Goal: Information Seeking & Learning: Understand process/instructions

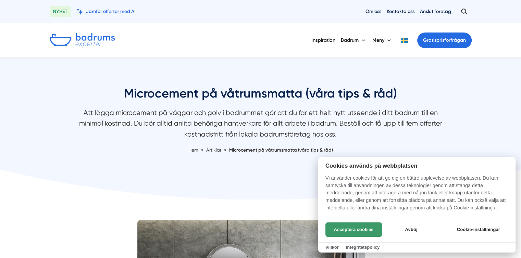
click at [352, 230] on button "Acceptera cookies" at bounding box center [353, 230] width 57 height 14
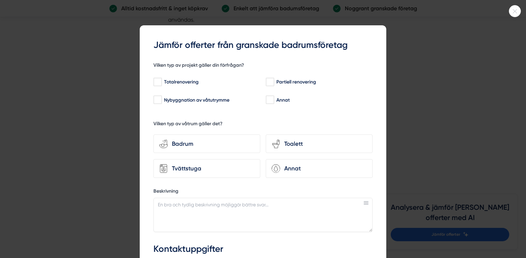
scroll to position [1778, 0]
click at [521, 256] on html "NYHET Jämför offerter med AI Om oss Kontakta oss Anslut företag Inspiration Bad…" at bounding box center [263, 124] width 526 height 3805
click at [270, 81] on input "Partiell renovering" at bounding box center [270, 82] width 8 height 7
checkbox input "true"
click at [213, 143] on div "Badrum" at bounding box center [211, 143] width 87 height 9
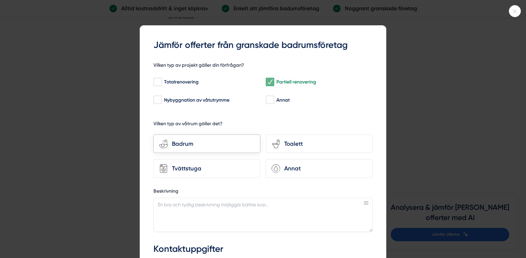
click at [0, 0] on input "bathroom-tub-towel Badrum" at bounding box center [0, 0] width 0 height 0
click at [174, 145] on div "Badrum" at bounding box center [211, 143] width 87 height 9
click at [0, 0] on input "bathroom-tub-towel Badrum" at bounding box center [0, 0] width 0 height 0
click at [174, 149] on div "bathroom-tub-towel Badrum" at bounding box center [206, 144] width 107 height 19
click at [0, 0] on input "bathroom-tub-towel Badrum" at bounding box center [0, 0] width 0 height 0
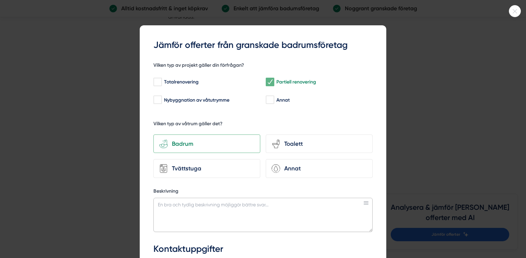
click at [175, 202] on textarea "Beskrivning" at bounding box center [262, 215] width 219 height 34
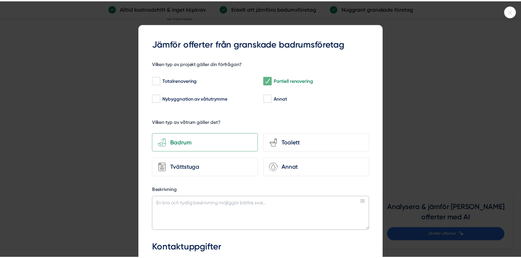
scroll to position [0, 0]
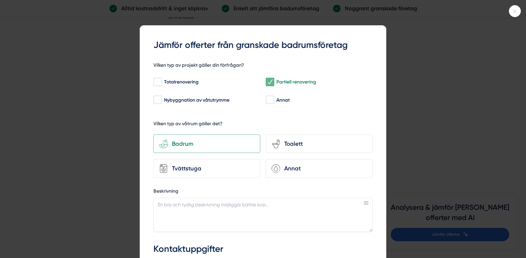
click at [514, 8] on div at bounding box center [515, 11] width 12 height 12
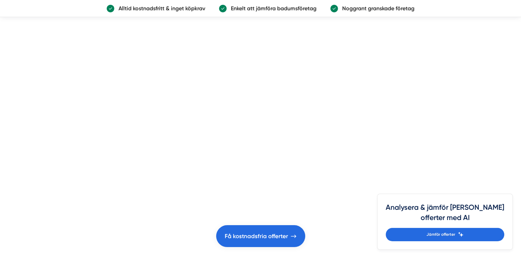
scroll to position [2175, 0]
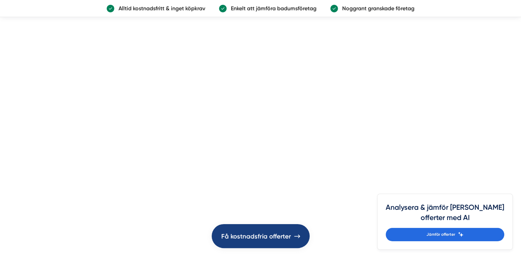
click at [278, 236] on span "Få kostnadsfria offerter" at bounding box center [256, 236] width 70 height 10
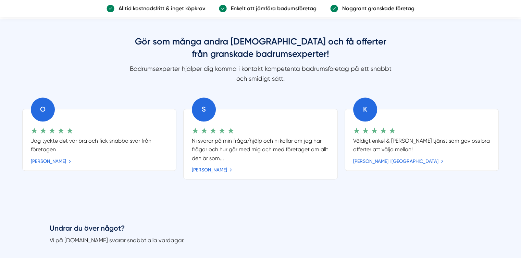
scroll to position [816, 0]
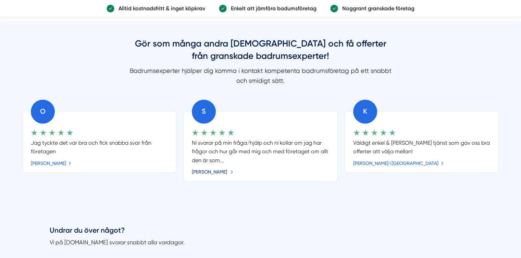
click at [205, 169] on link "[PERSON_NAME]" at bounding box center [212, 172] width 41 height 8
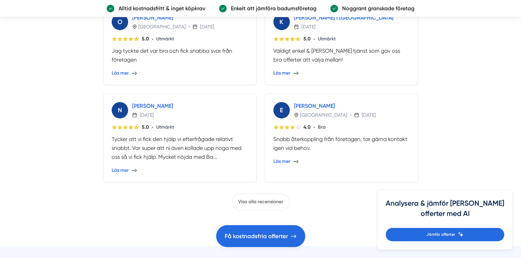
scroll to position [342, 0]
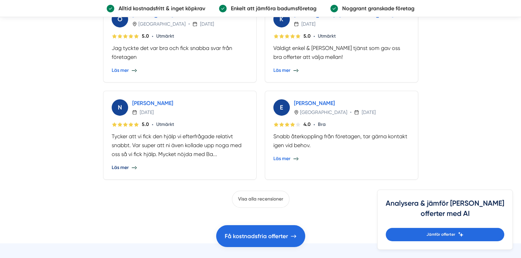
click at [125, 169] on span "Läs mer" at bounding box center [120, 167] width 17 height 7
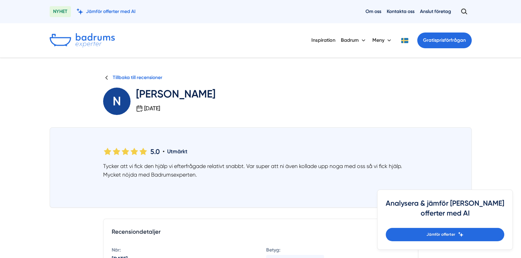
drag, startPoint x: 0, startPoint y: 0, endPoint x: 125, endPoint y: 169, distance: 210.1
click at [125, 169] on p "Tycker att vi fick den hjälp vi efterfrågade relativt snabbt. Var super att ni …" at bounding box center [260, 170] width 315 height 17
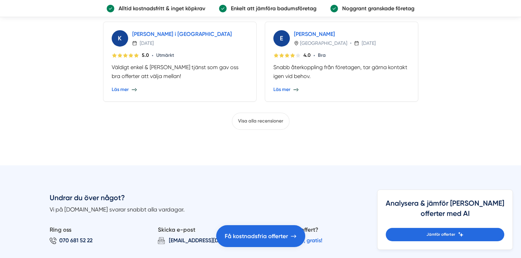
scroll to position [398, 0]
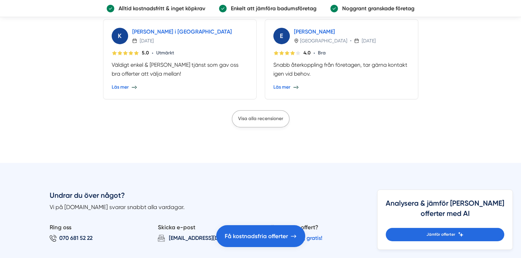
click at [265, 117] on span "Visa alla recensioner" at bounding box center [260, 119] width 45 height 6
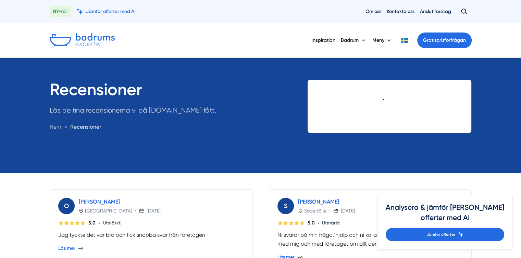
click at [265, 117] on div "Recensioner Läs de fina recensionerna vi på Badrumsexperter.se fått. Hem » Rece…" at bounding box center [175, 114] width 250 height 68
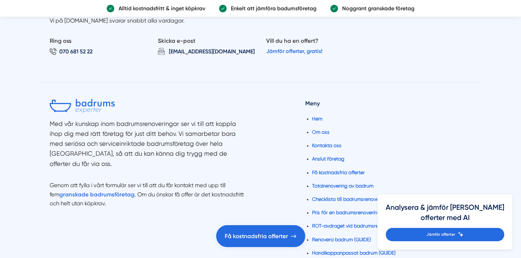
scroll to position [850, 0]
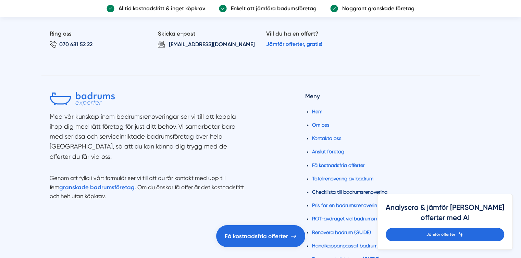
click at [340, 189] on link "Checklista till badrumsrenovering" at bounding box center [349, 191] width 75 height 5
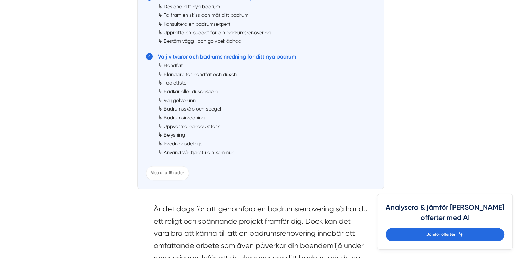
scroll to position [448, 0]
